Goal: Navigation & Orientation: Find specific page/section

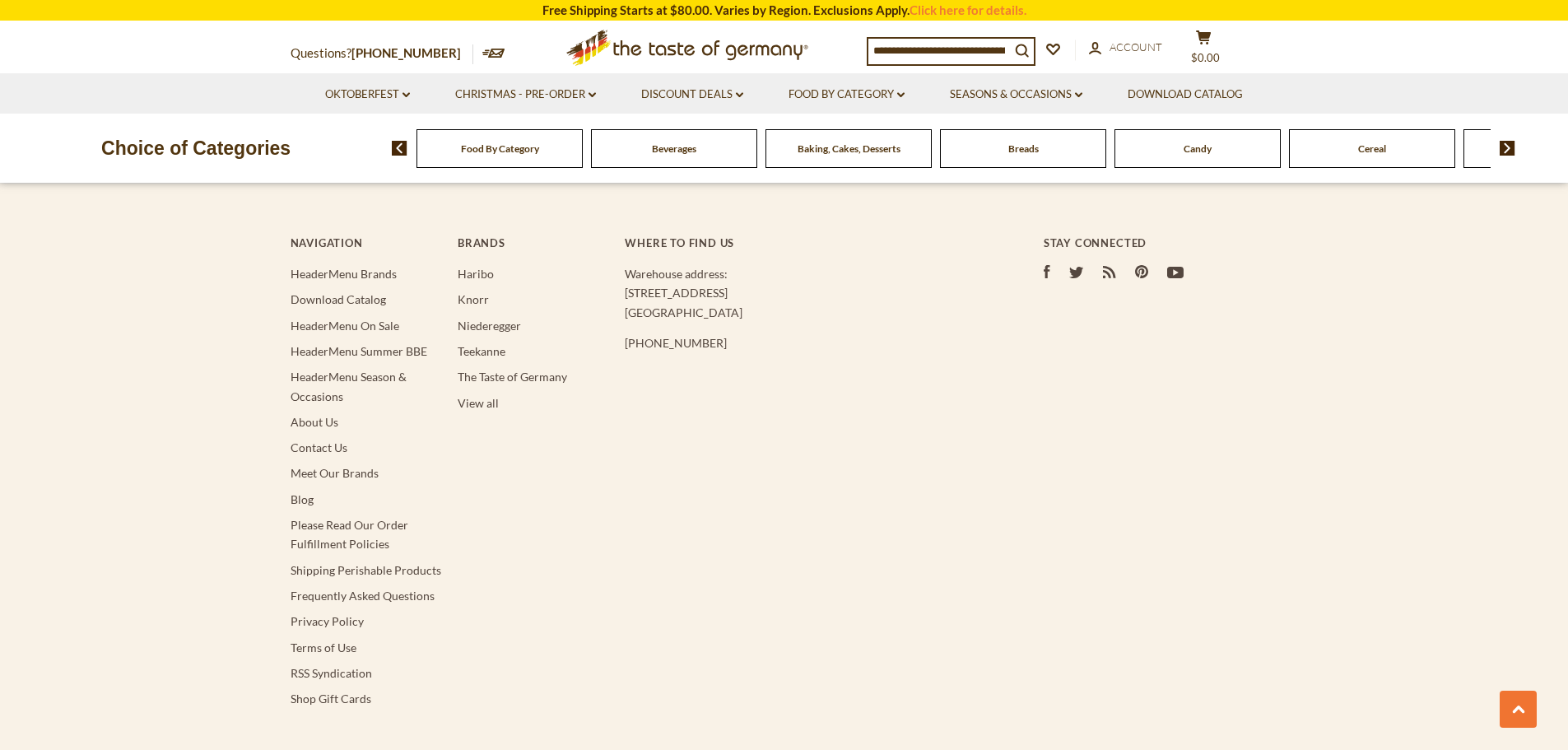
scroll to position [4670, 0]
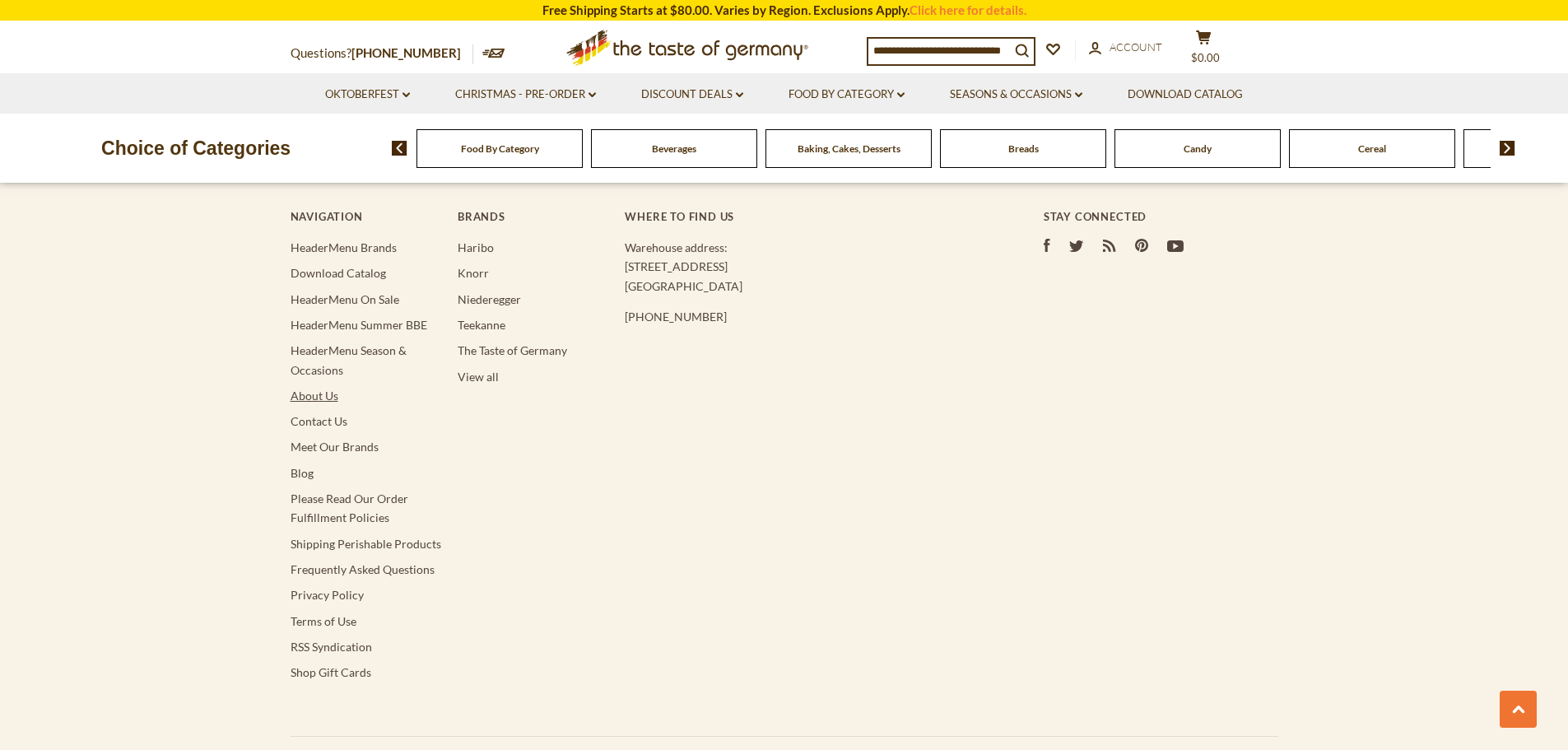
click at [313, 395] on link "About Us" at bounding box center [315, 396] width 48 height 14
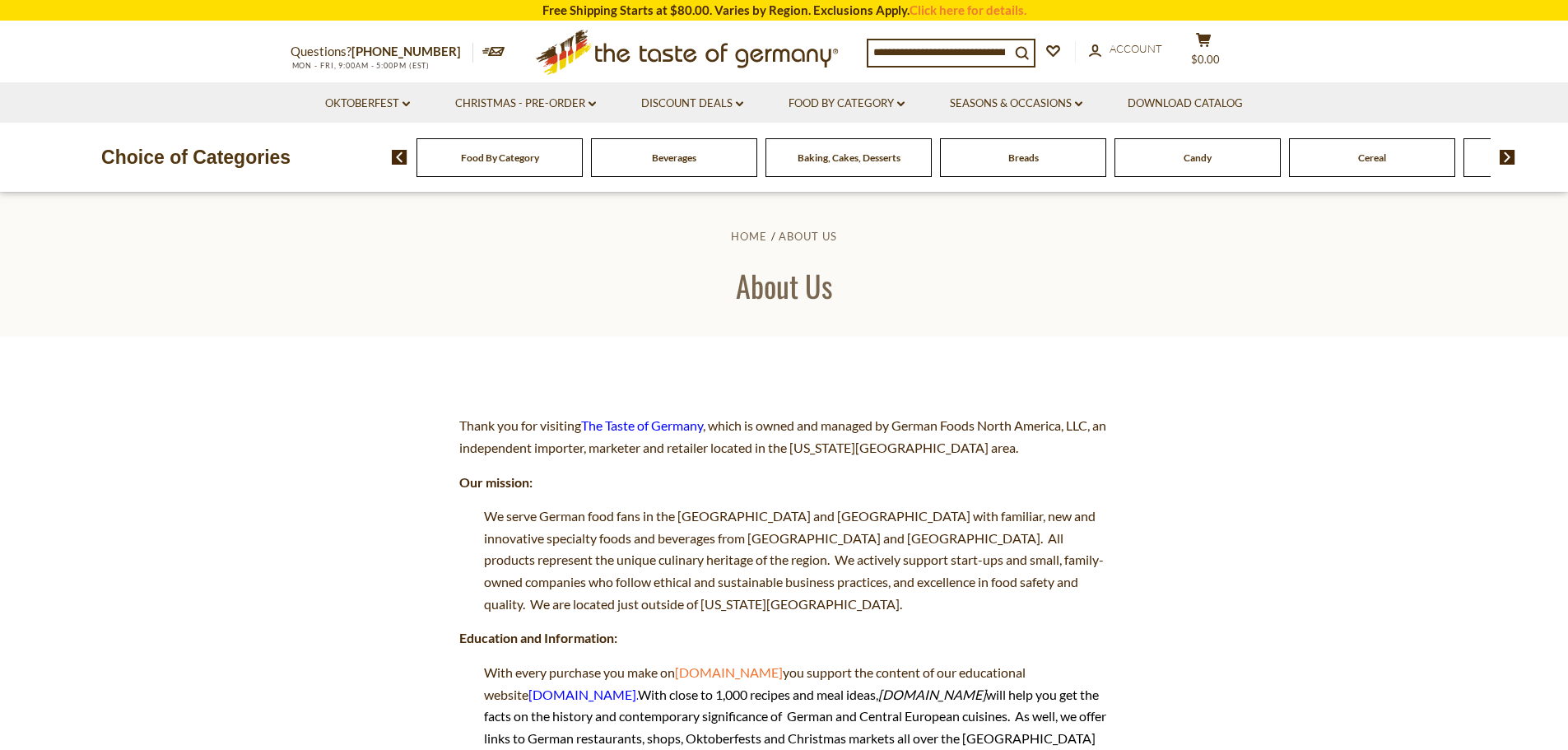
click at [399, 157] on img at bounding box center [399, 157] width 16 height 15
click at [406, 103] on icon "dropdown_arrow" at bounding box center [406, 104] width 7 height 5
click at [404, 100] on link "Oktoberfest dropdown_arrow" at bounding box center [366, 103] width 84 height 18
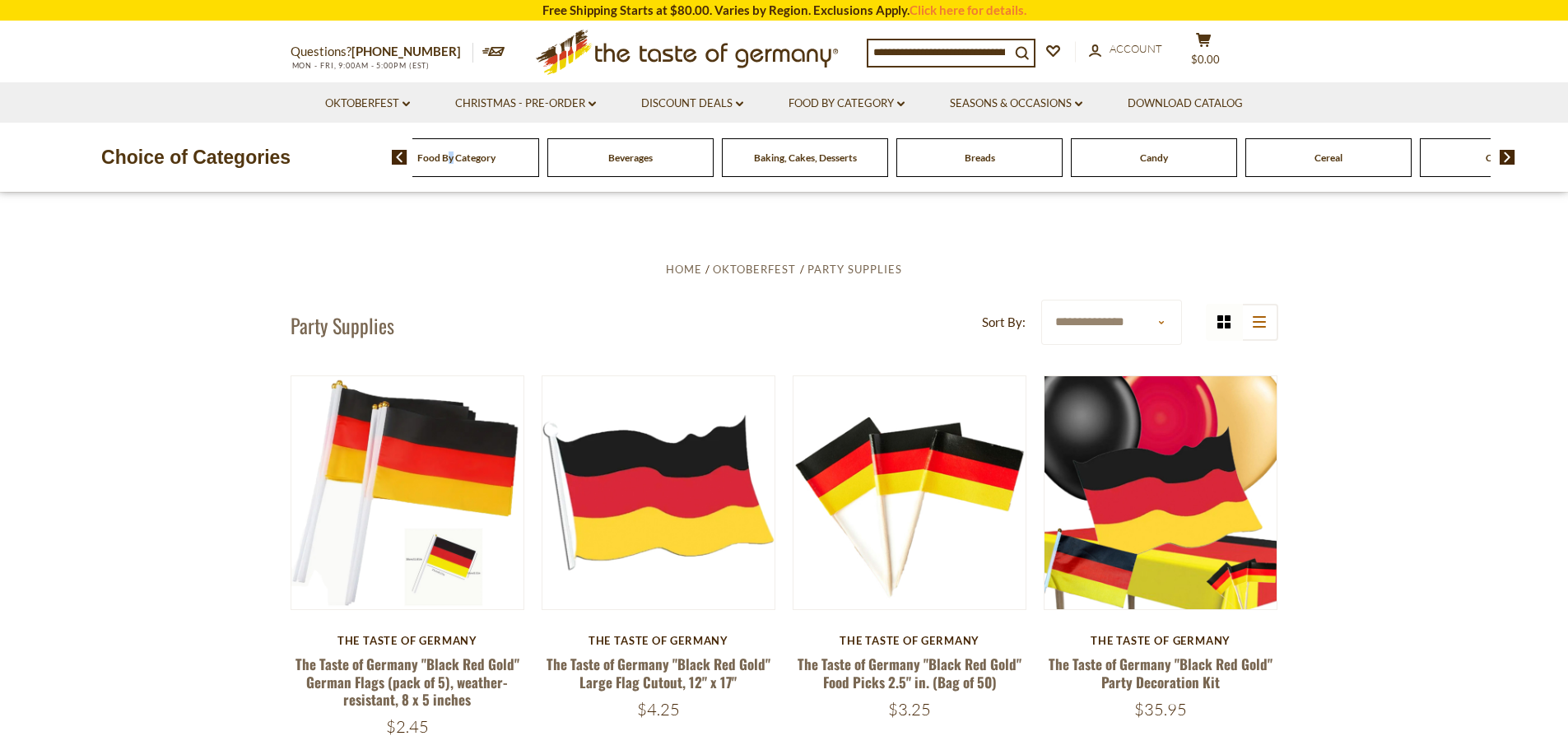
click at [492, 164] on div "Food By Category" at bounding box center [455, 157] width 166 height 38
click at [1508, 157] on img at bounding box center [1508, 157] width 16 height 15
click at [728, 104] on link "Discount Deals dropdown_arrow" at bounding box center [692, 103] width 102 height 18
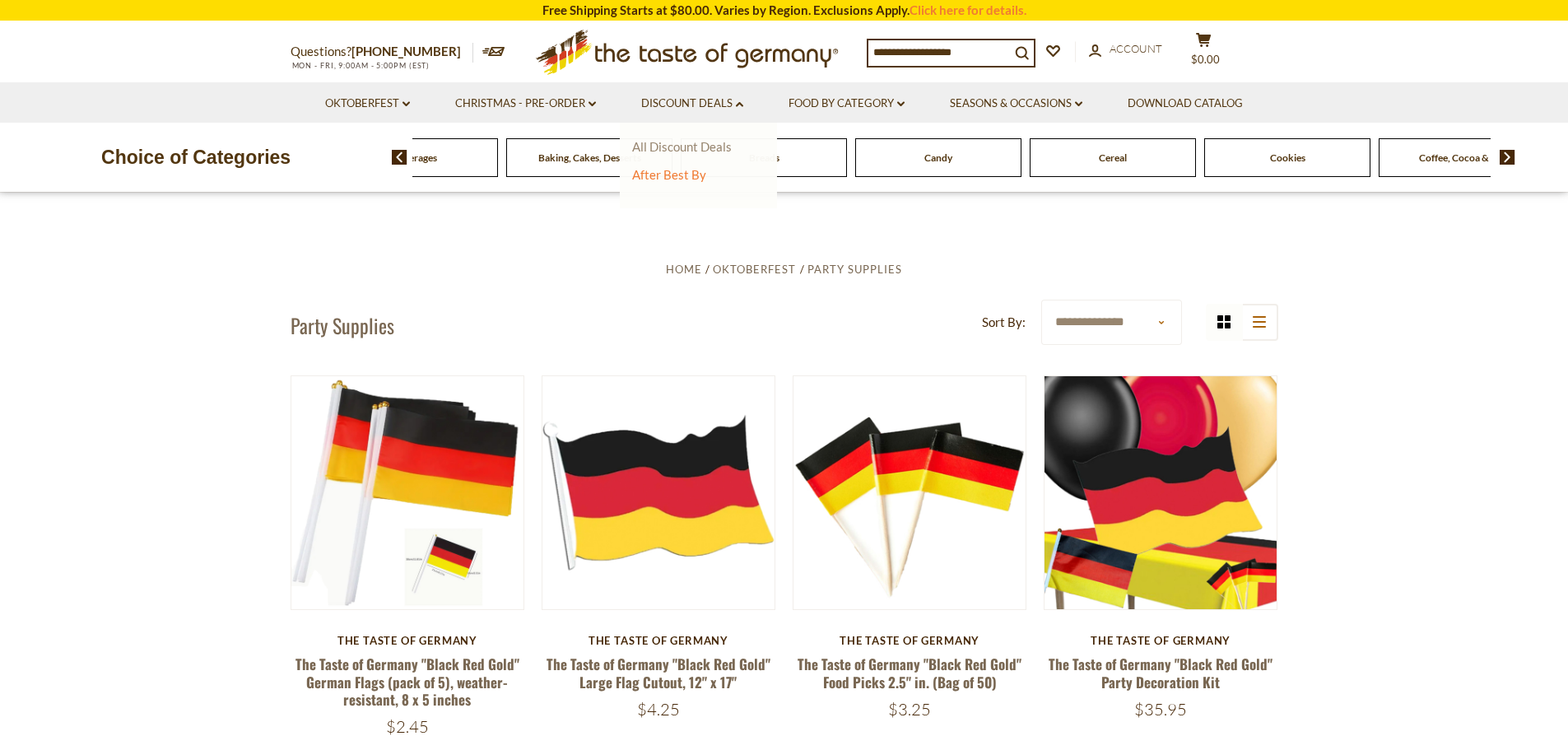
click at [653, 149] on link "All Discount Deals" at bounding box center [682, 146] width 100 height 15
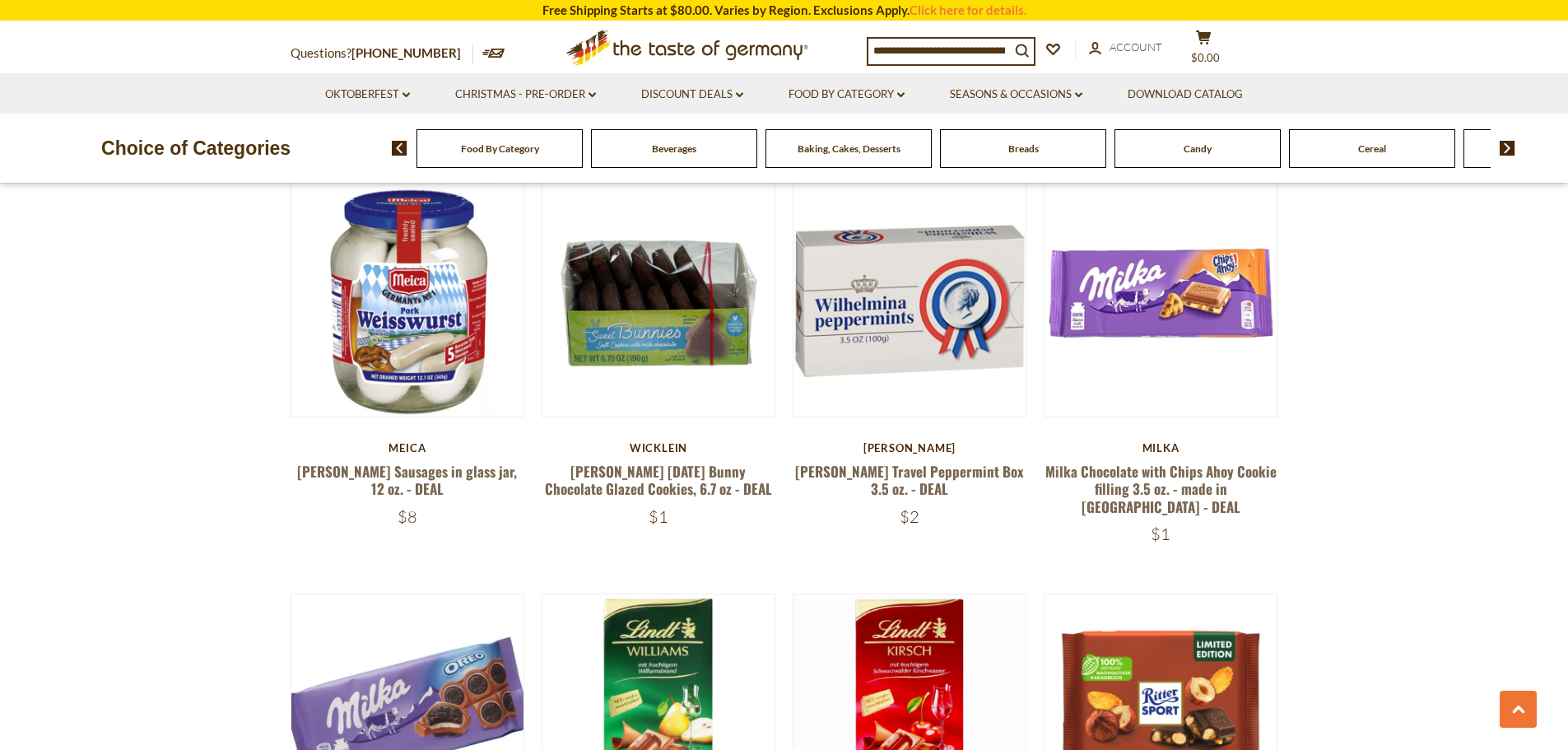
scroll to position [494, 0]
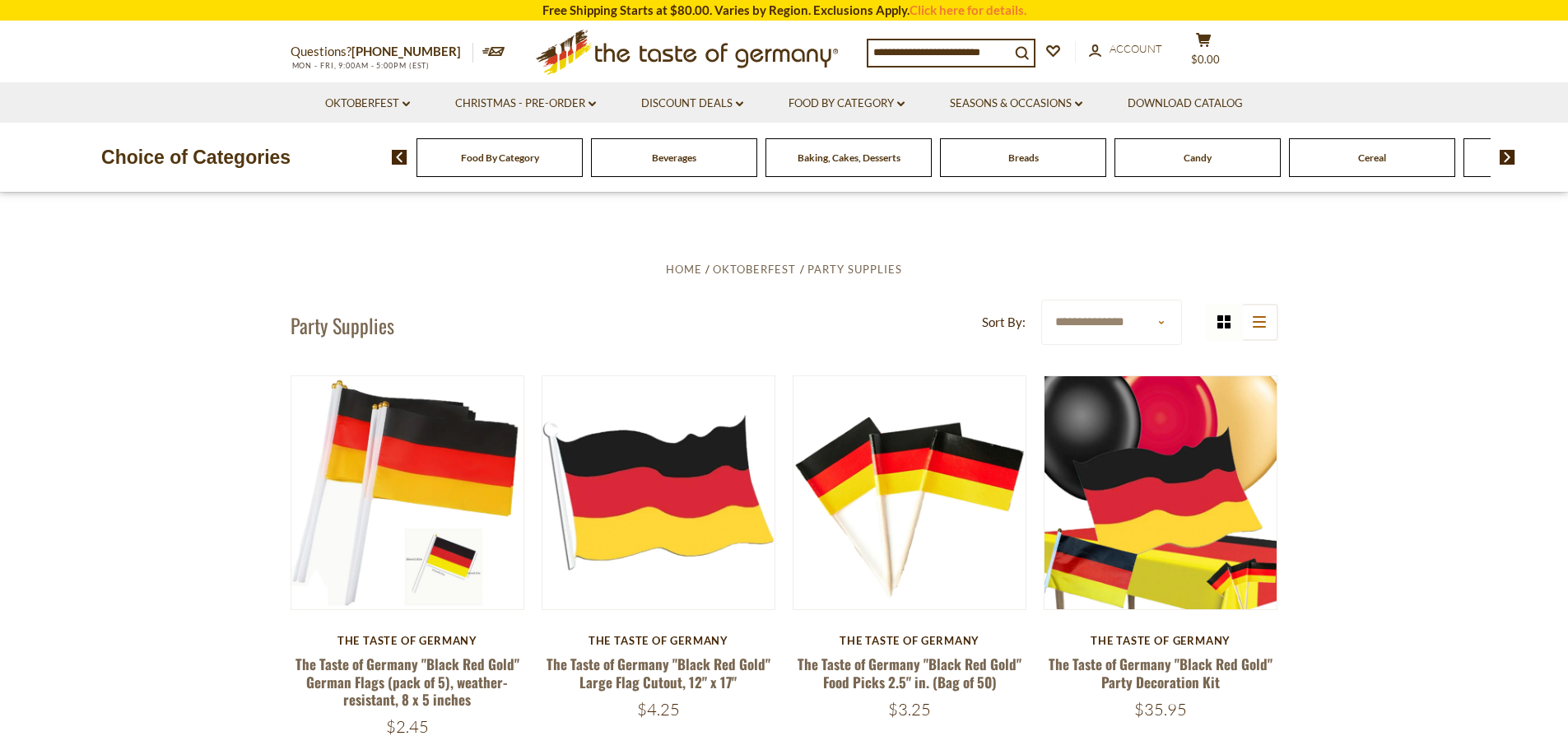
click at [940, 52] on input at bounding box center [938, 52] width 141 height 23
type input "****"
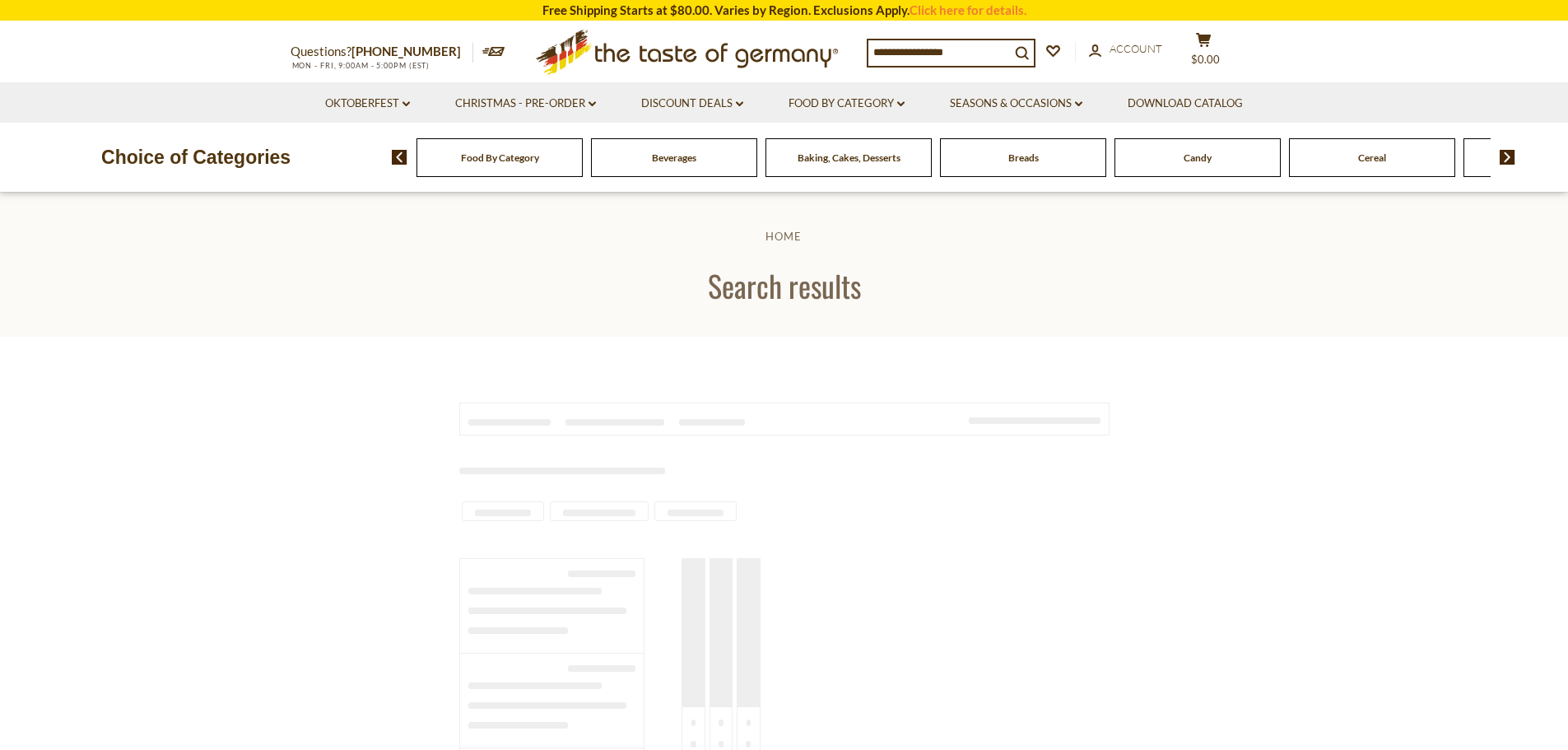
type input "****"
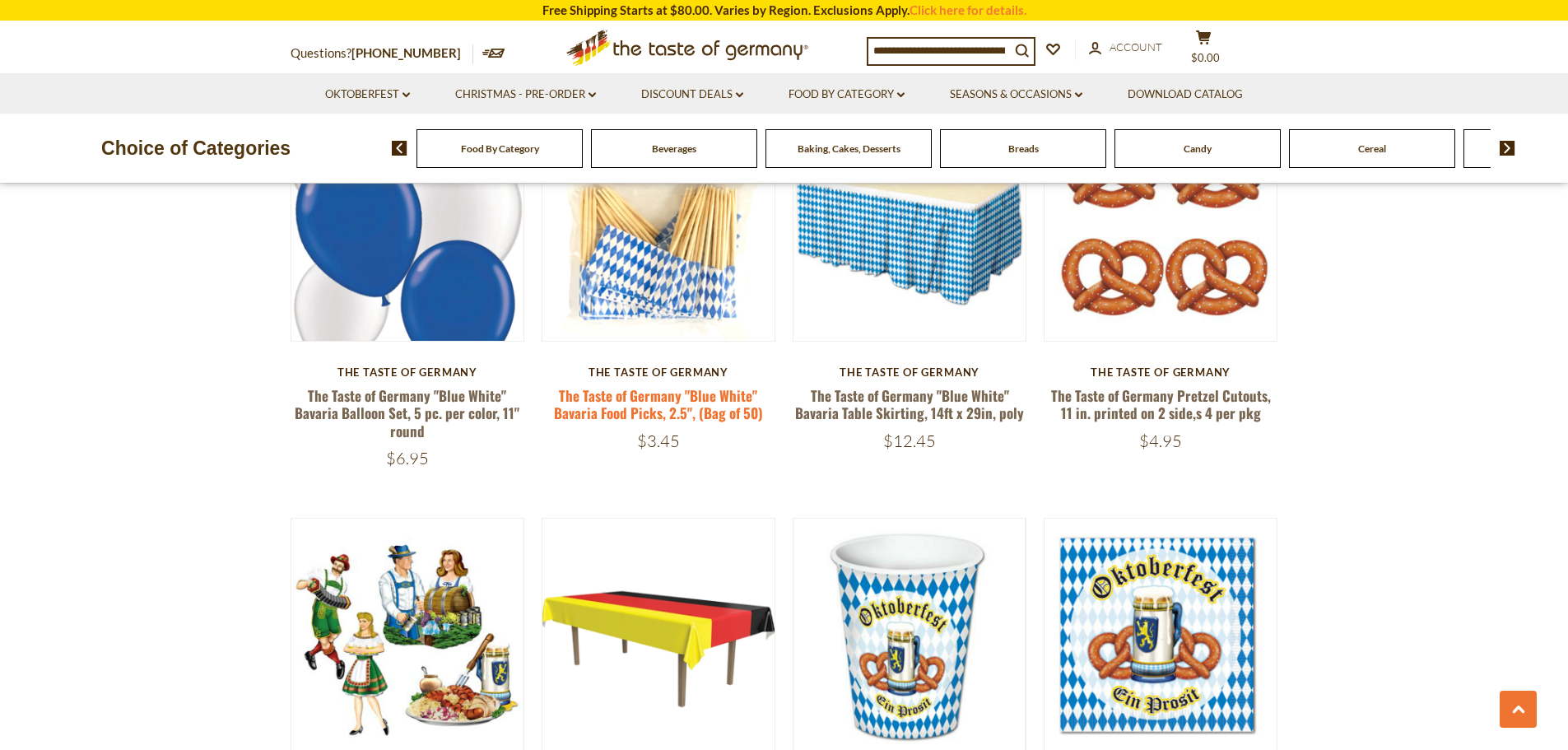
scroll to position [2058, 0]
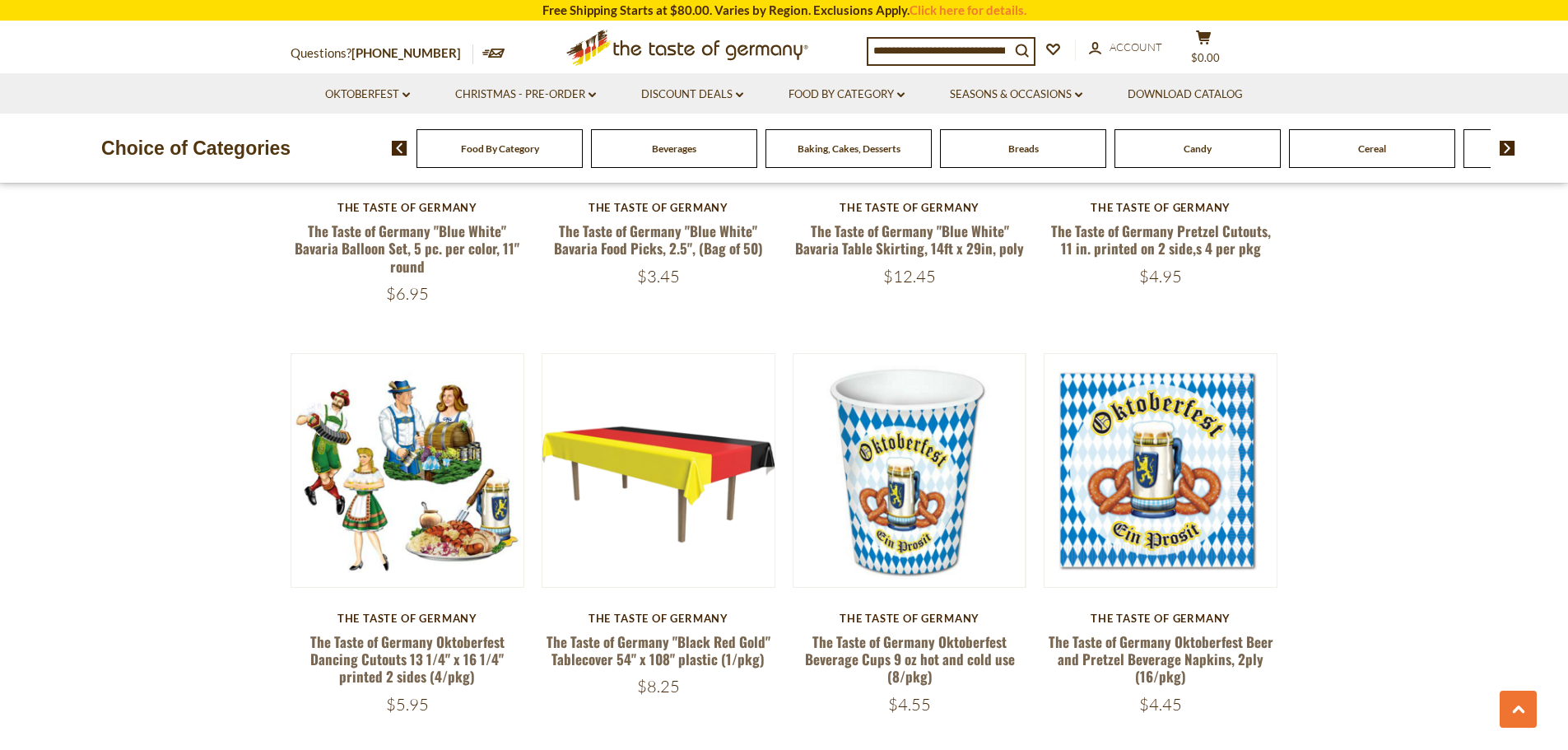
click at [687, 42] on icon ".st0{fill:#EDD300;} .st1{fill:#D33E21;}" at bounding box center [688, 47] width 308 height 51
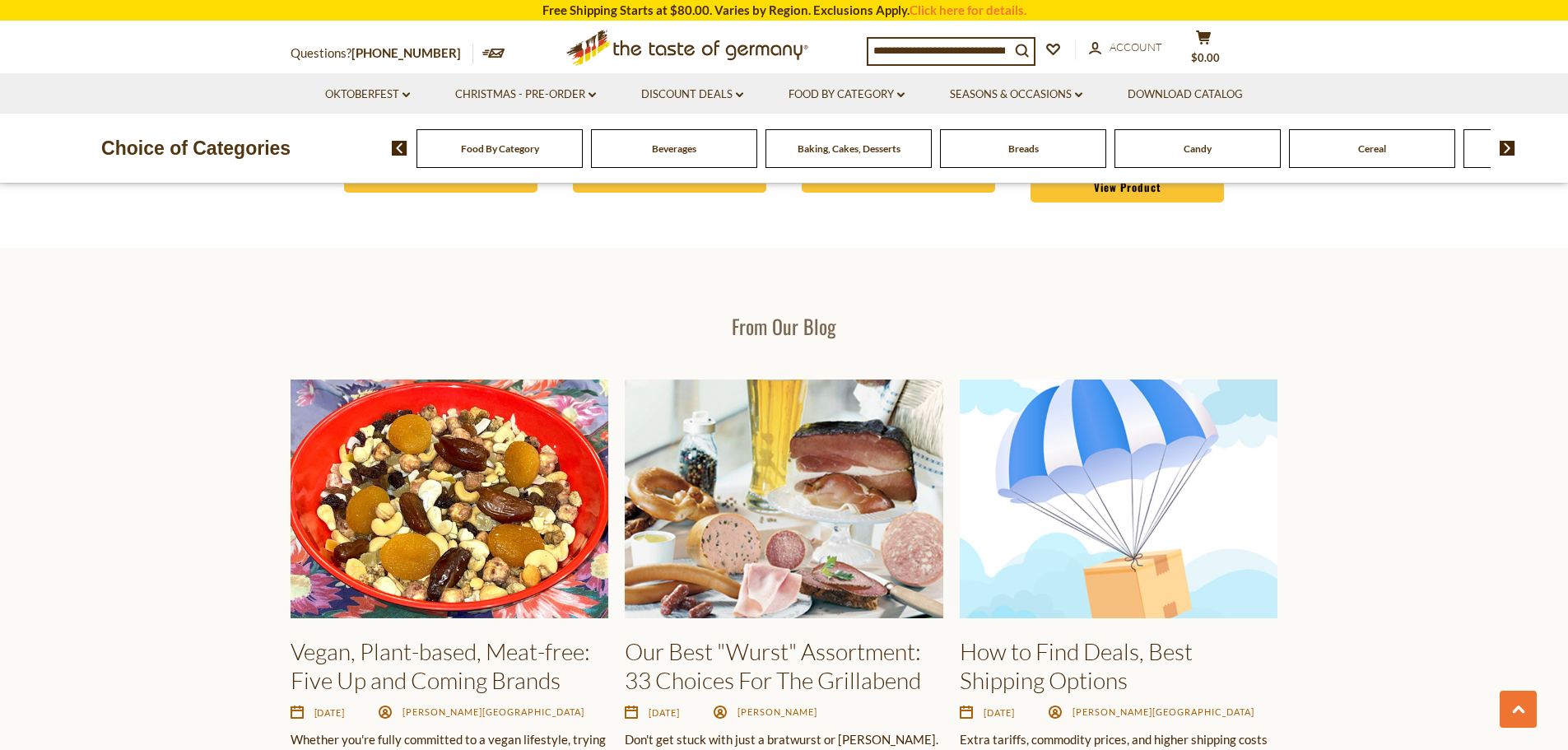
scroll to position [2964, 0]
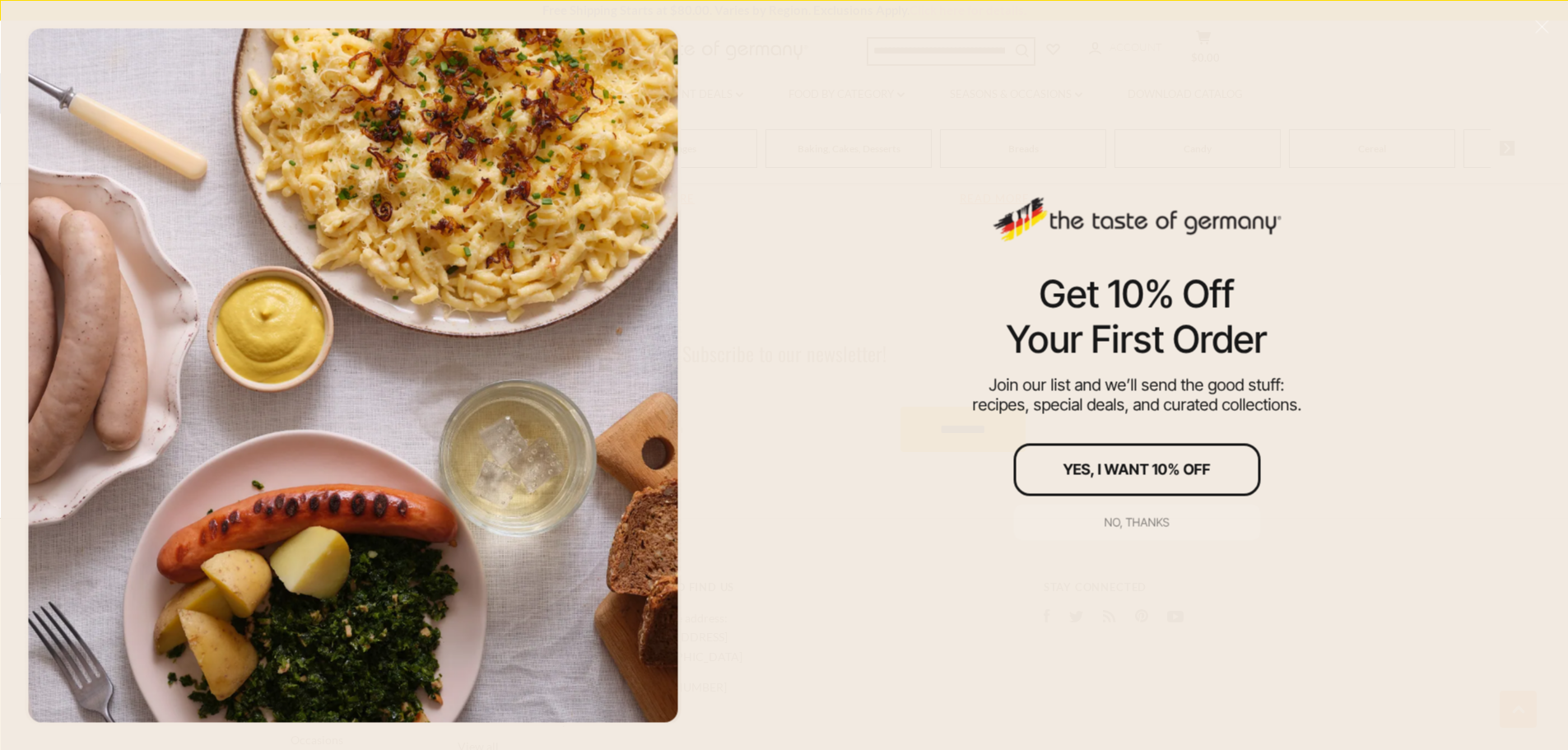
click at [1149, 520] on div "No, thanks" at bounding box center [1137, 521] width 65 height 12
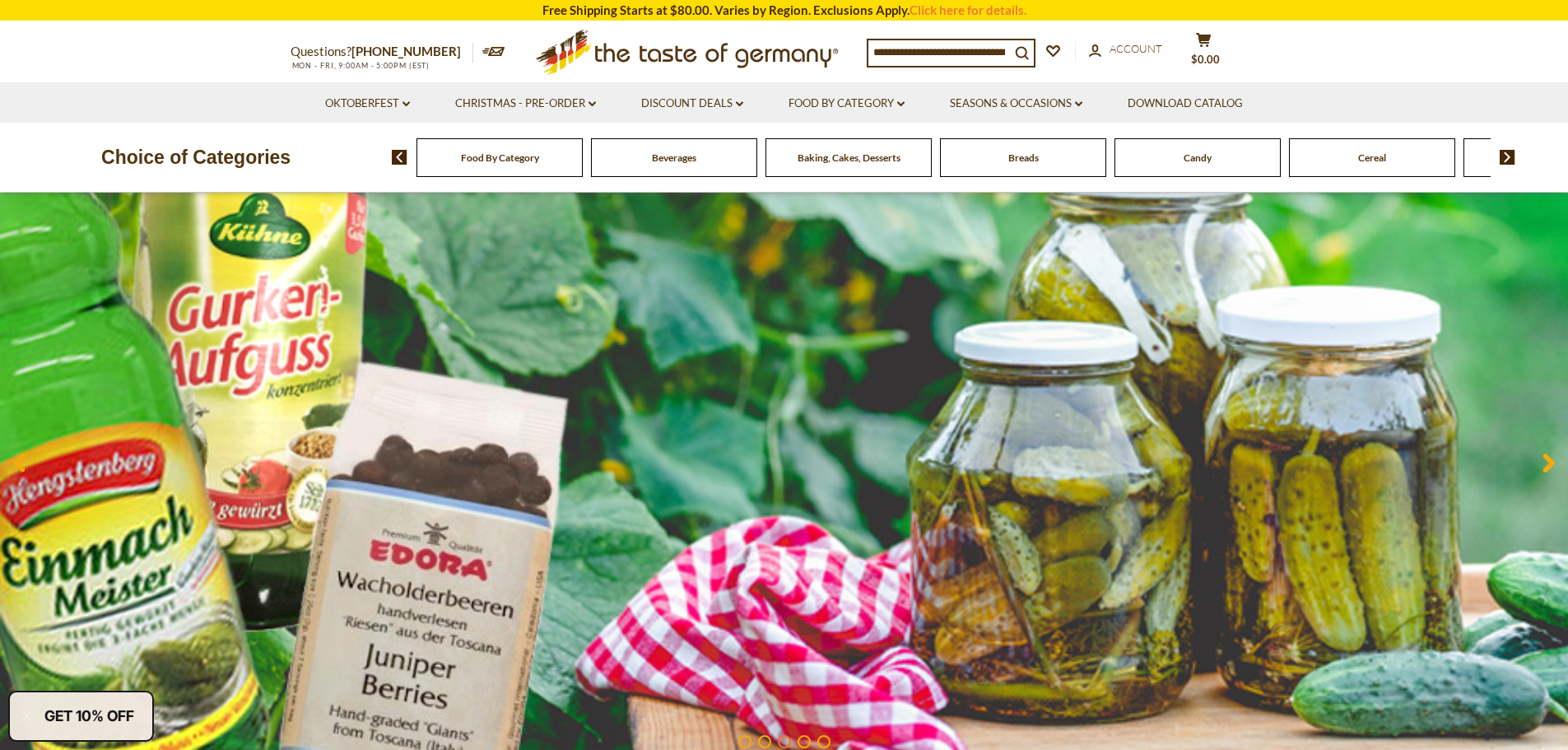
scroll to position [0, 0]
